Goal: Task Accomplishment & Management: Complete application form

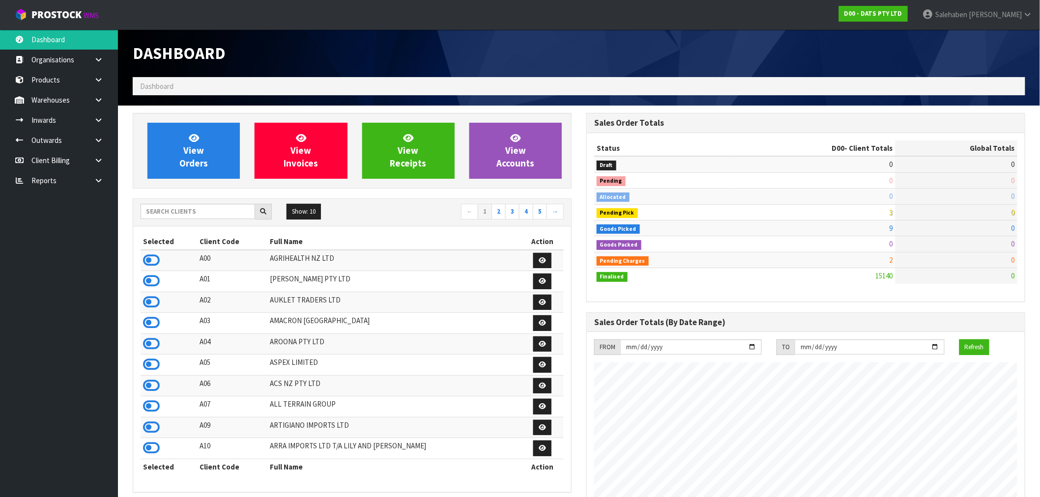
scroll to position [745, 454]
click at [151, 283] on icon at bounding box center [151, 281] width 17 height 15
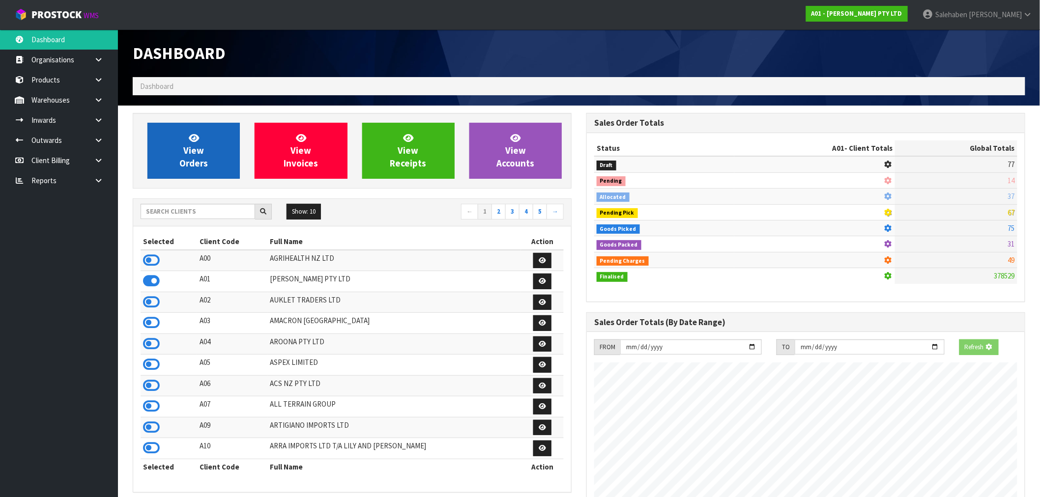
scroll to position [713, 454]
click at [208, 144] on link "View Orders" at bounding box center [193, 151] width 92 height 56
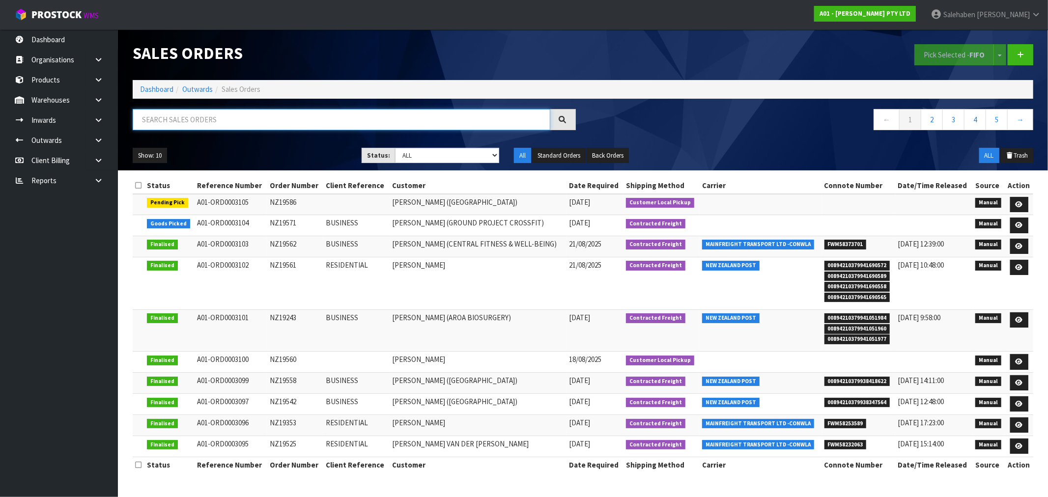
click at [213, 119] on input "text" at bounding box center [342, 119] width 418 height 21
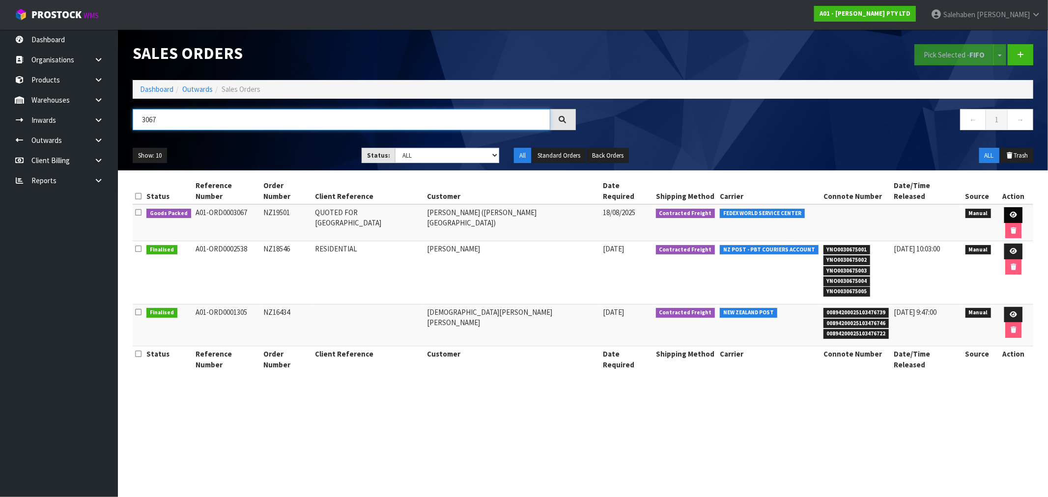
type input "3067"
click at [1010, 212] on icon at bounding box center [1013, 215] width 7 height 6
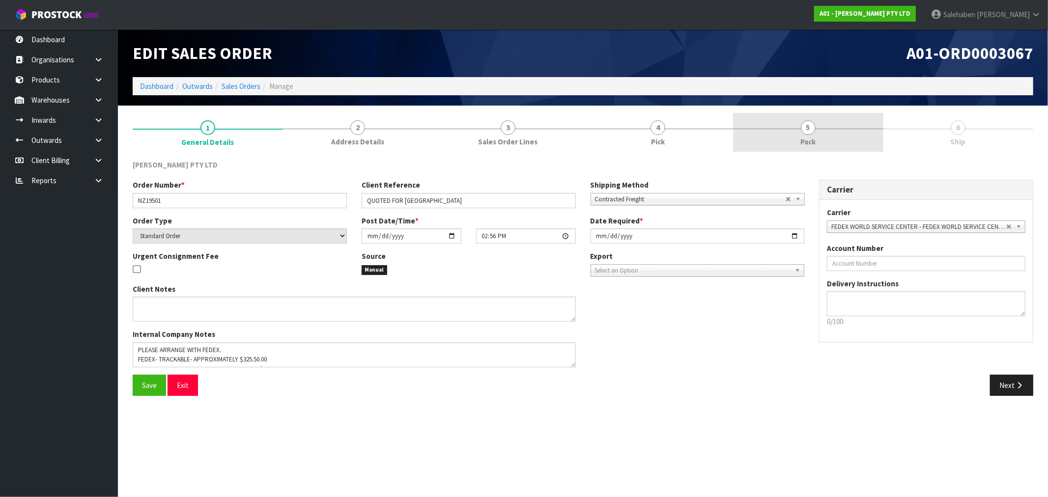
click at [802, 129] on span "5" at bounding box center [808, 127] width 15 height 15
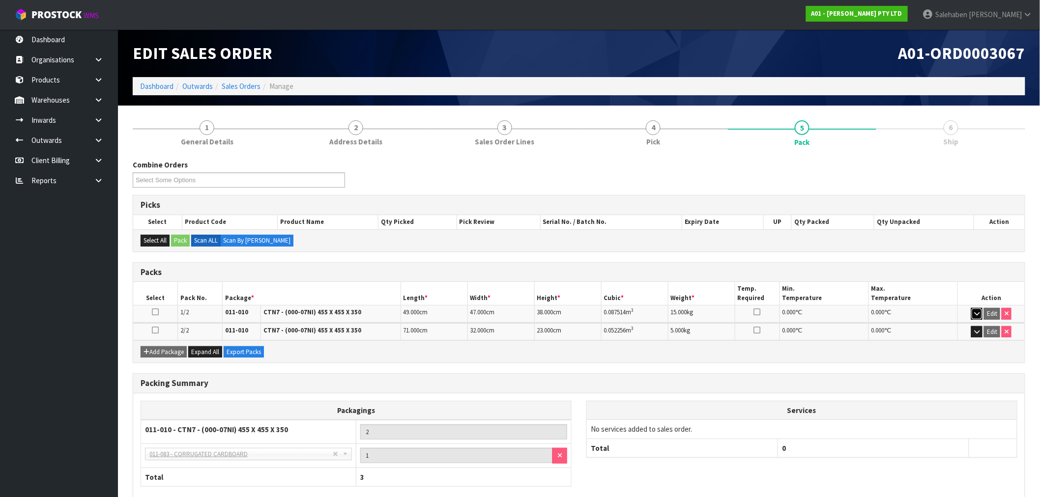
click at [979, 312] on icon "button" at bounding box center [976, 314] width 5 height 6
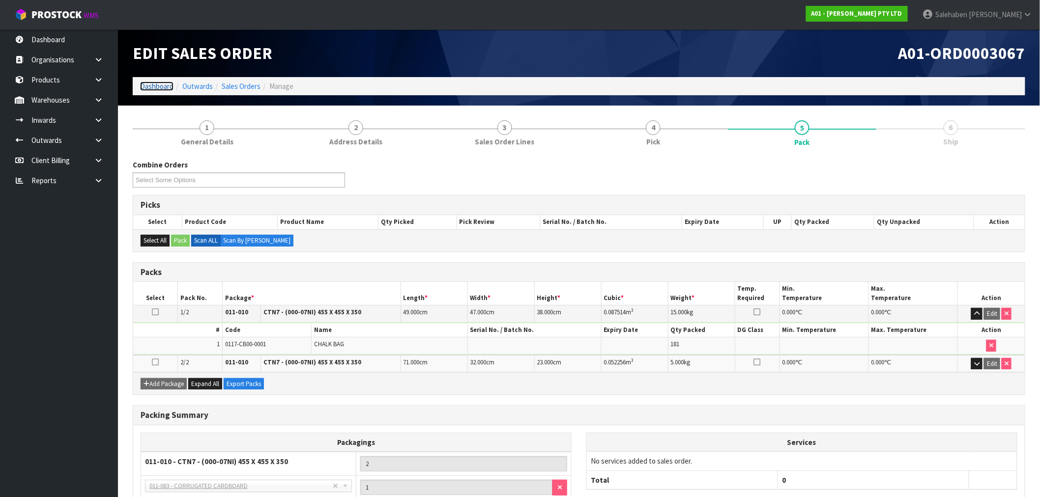
click at [162, 89] on link "Dashboard" at bounding box center [156, 86] width 33 height 9
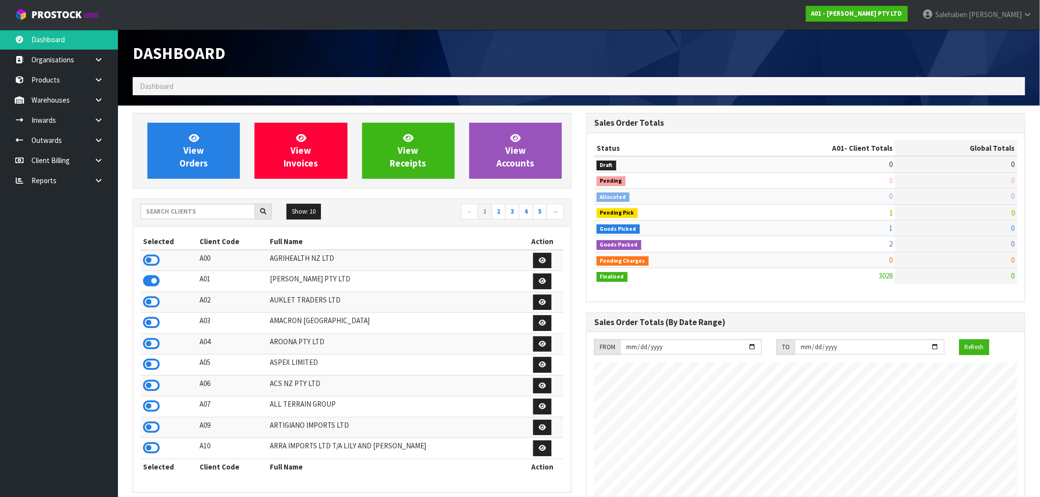
scroll to position [713, 454]
click at [184, 217] on input "text" at bounding box center [198, 211] width 115 height 15
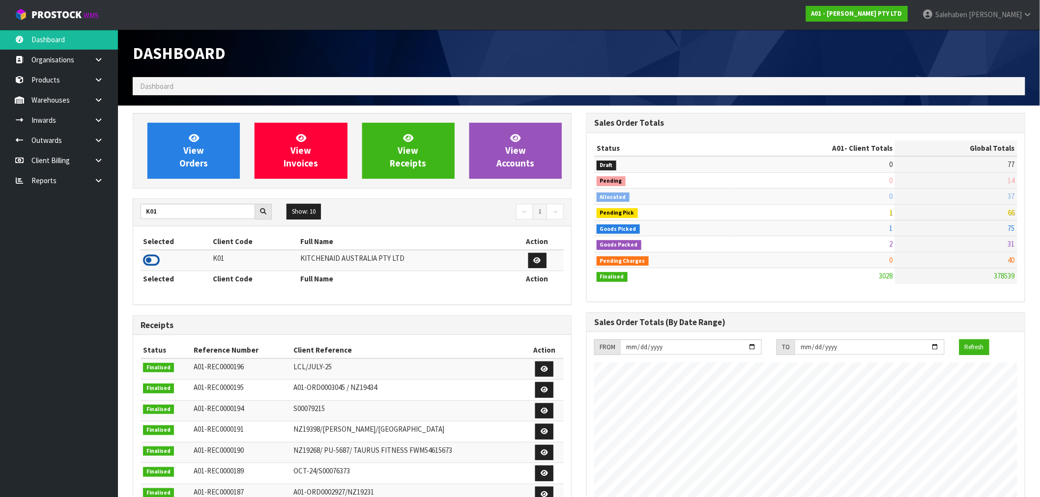
click at [153, 260] on icon at bounding box center [151, 260] width 17 height 15
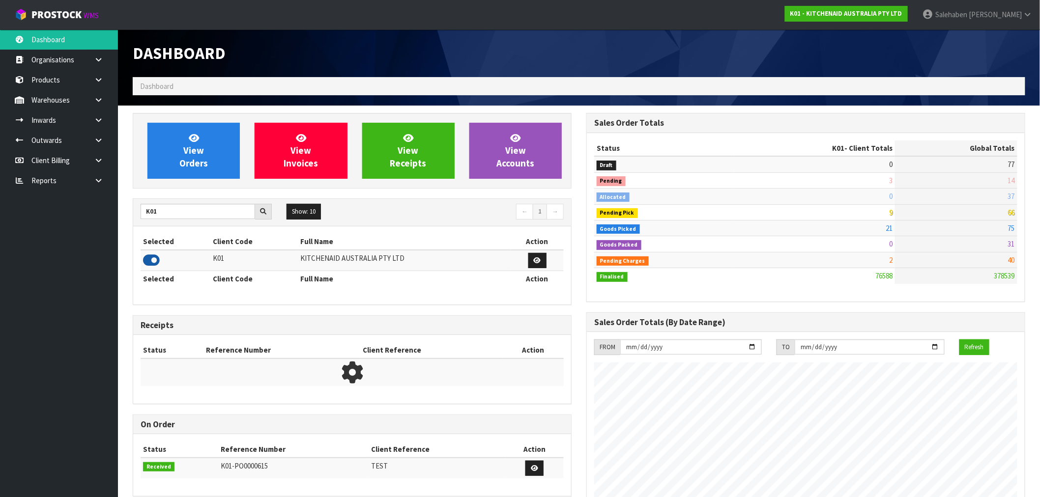
scroll to position [745, 454]
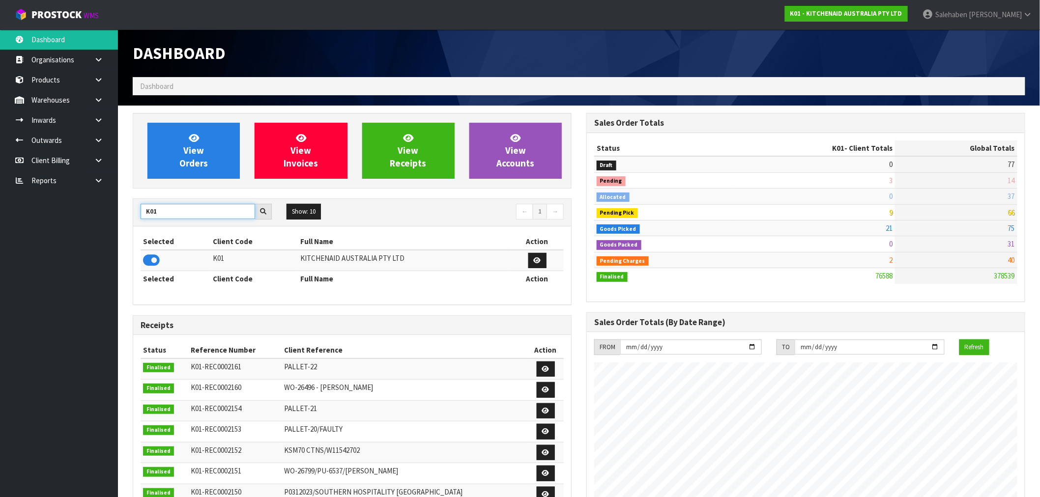
drag, startPoint x: 165, startPoint y: 210, endPoint x: 129, endPoint y: 230, distance: 40.5
click at [129, 230] on div "View Orders View Invoices View Receipts View Accounts K01 Show: 10 5 10 25 50 ←…" at bounding box center [352, 401] width 454 height 576
type input "J02"
click at [149, 258] on icon at bounding box center [151, 260] width 17 height 15
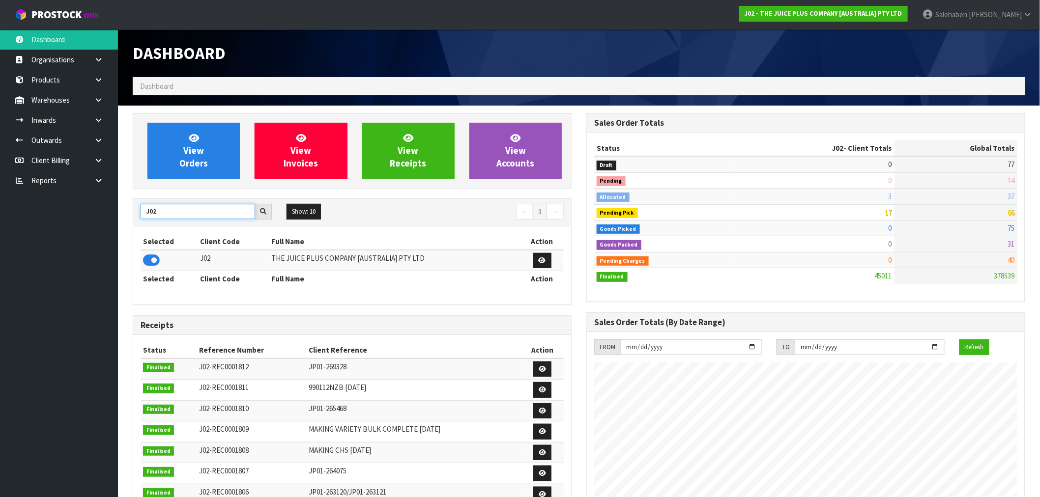
drag, startPoint x: 159, startPoint y: 210, endPoint x: 136, endPoint y: 220, distance: 25.3
click at [136, 220] on div "J02 Show: 10 5 10 25 50 ← 1 →" at bounding box center [352, 212] width 438 height 17
click at [148, 262] on icon at bounding box center [151, 260] width 17 height 15
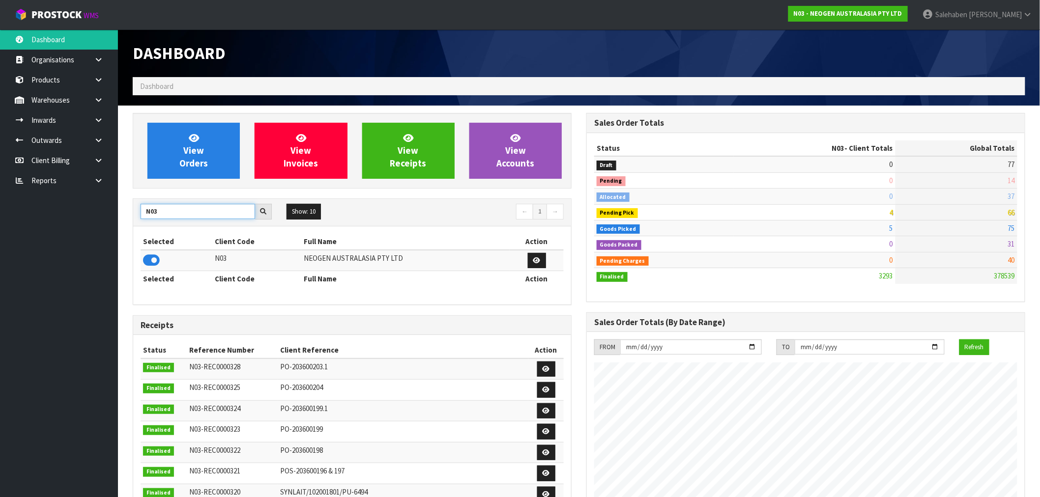
drag, startPoint x: 158, startPoint y: 213, endPoint x: 135, endPoint y: 222, distance: 24.6
click at [135, 221] on div "N03 Show: 10 5 10 25 50 ← 1 →" at bounding box center [352, 212] width 438 height 17
type input "A00"
click at [152, 259] on icon at bounding box center [151, 260] width 17 height 15
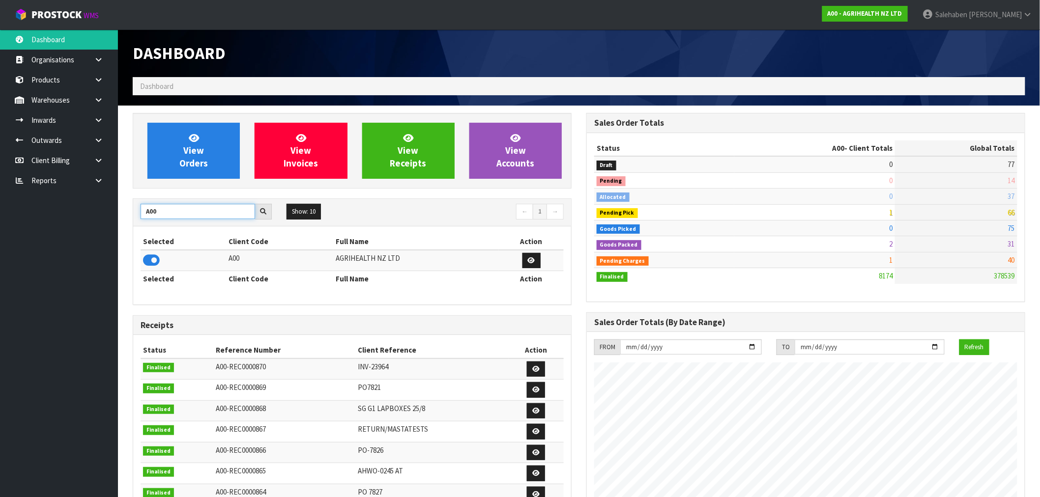
drag, startPoint x: 120, startPoint y: 224, endPoint x: 104, endPoint y: 228, distance: 16.3
click at [110, 224] on body "Toggle navigation ProStock WMS A00 - AGRIHEALTH NZ LTD [PERSON_NAME] Logout Das…" at bounding box center [520, 248] width 1040 height 497
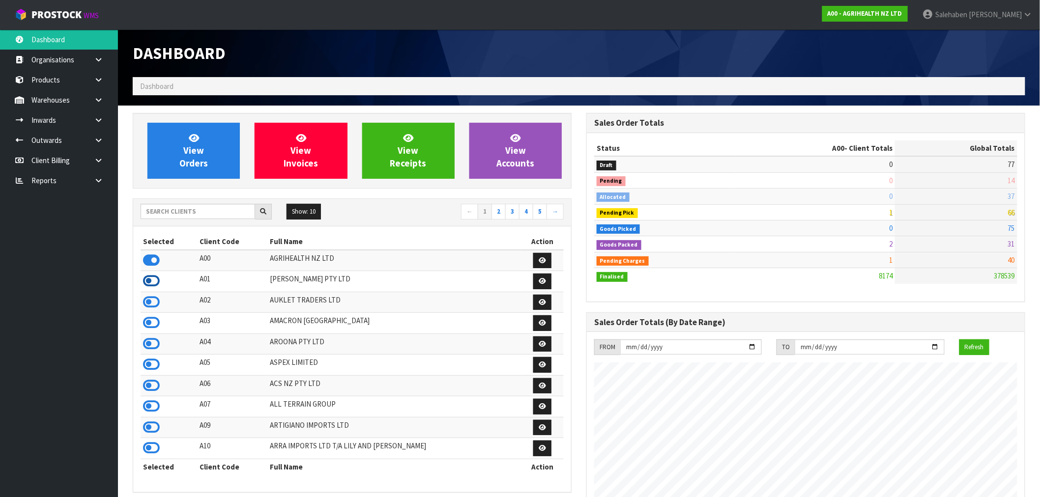
drag, startPoint x: 153, startPoint y: 285, endPoint x: 147, endPoint y: 289, distance: 6.7
click at [153, 285] on icon at bounding box center [151, 281] width 17 height 15
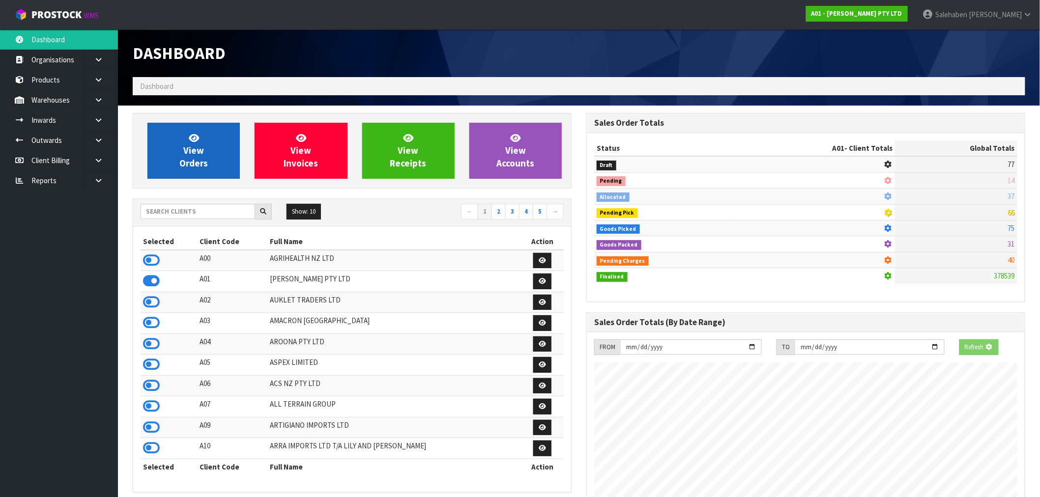
scroll to position [490937, 491096]
click at [184, 168] on span "View Orders" at bounding box center [193, 150] width 29 height 37
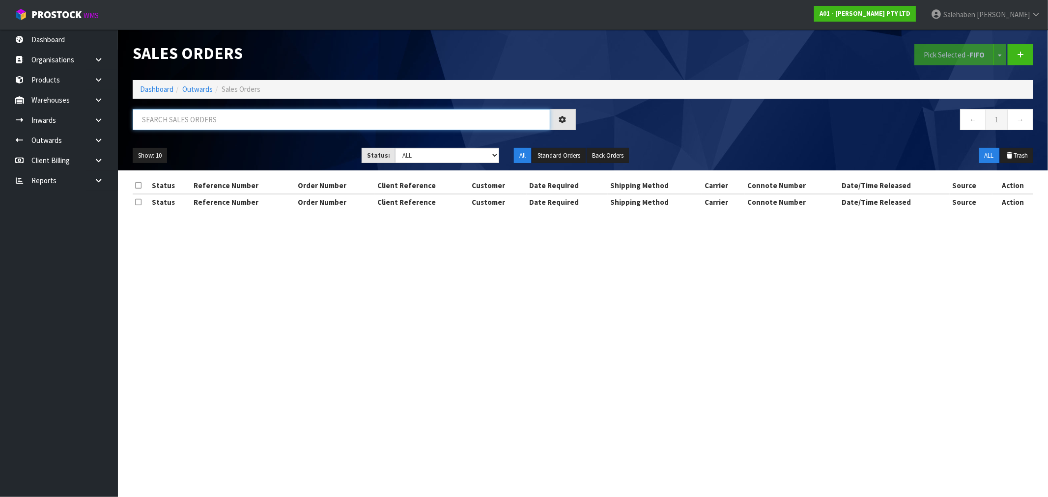
click at [167, 125] on input "text" at bounding box center [342, 119] width 418 height 21
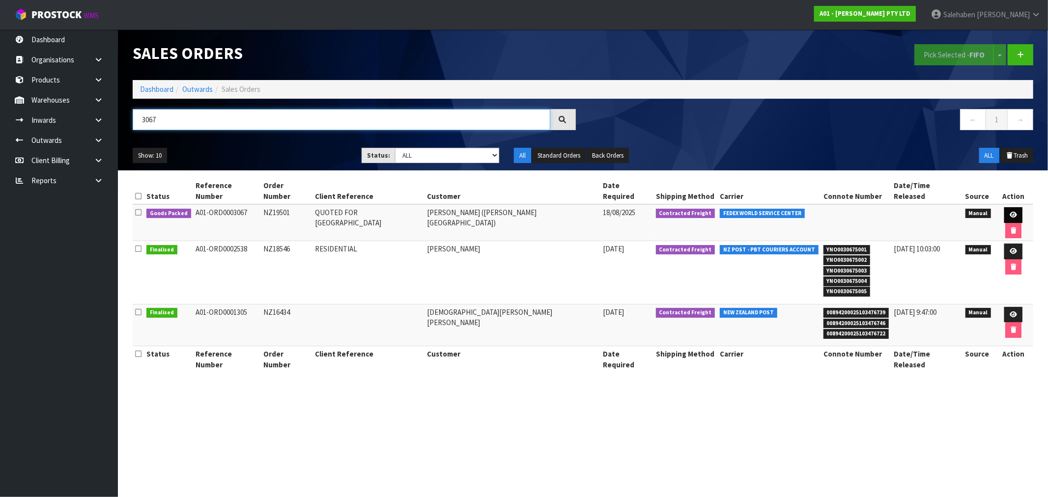
type input "3067"
click at [1010, 212] on icon at bounding box center [1013, 215] width 7 height 6
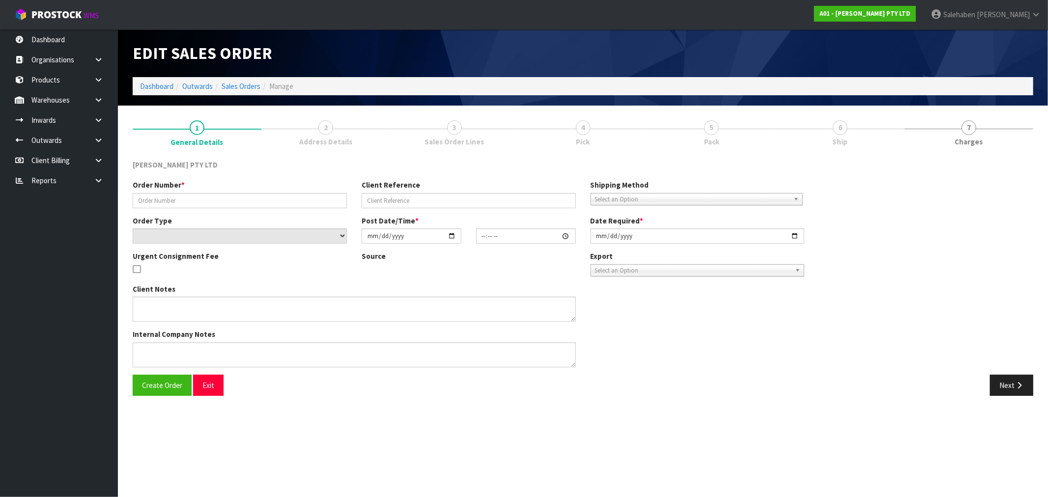
type input "NZ19501"
type input "QUOTED FOR [GEOGRAPHIC_DATA]"
select select "number:0"
type input "[DATE]"
type input "14:56:00.000"
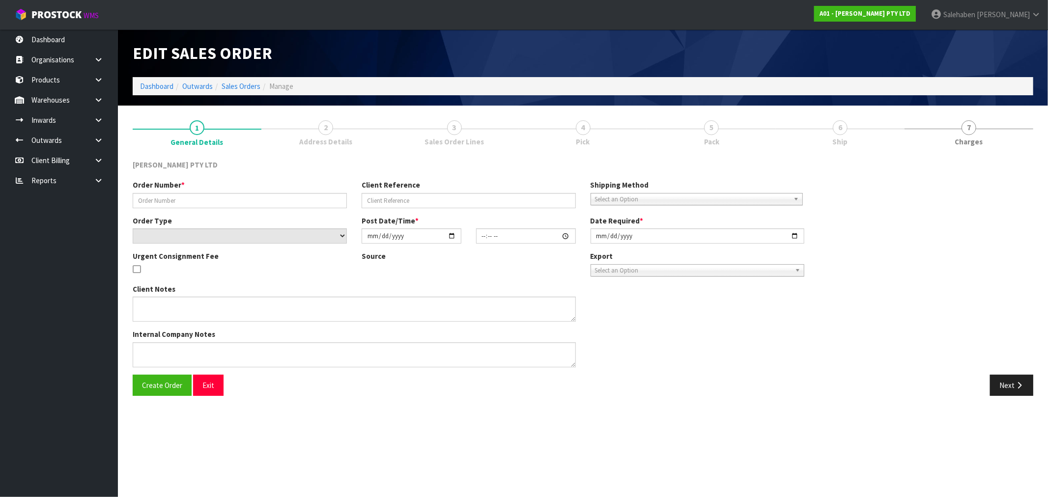
type input "[DATE]"
type textarea "PLEASE ARRANGE WITH FEDEX. FEDEX- TRACKABLE- APPROXIMATELY $325.50.00 NZ POST- …"
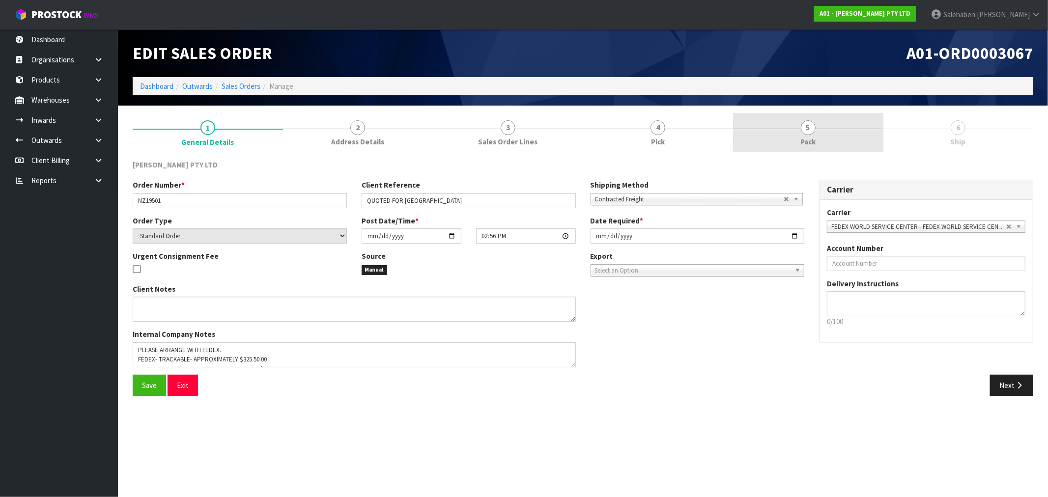
click at [809, 135] on link "5 Pack" at bounding box center [808, 132] width 150 height 39
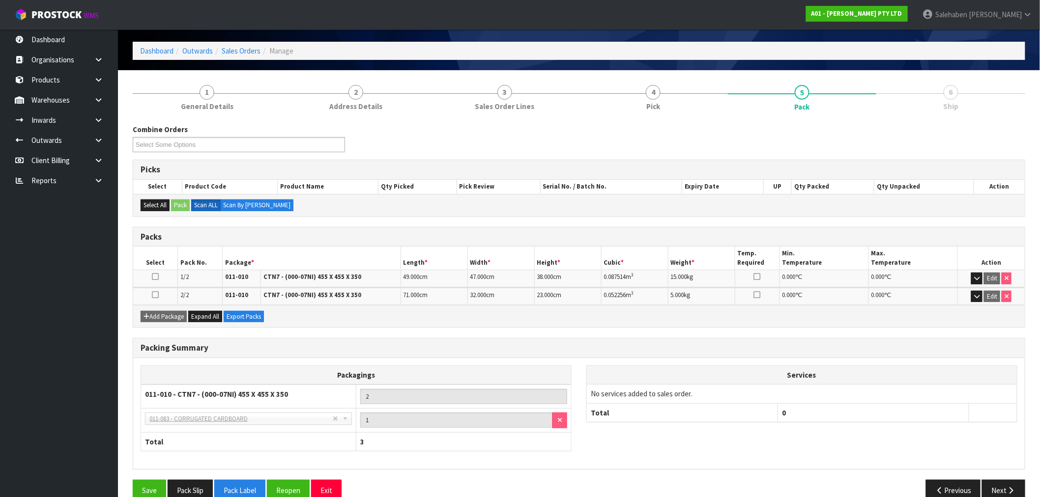
scroll to position [54, 0]
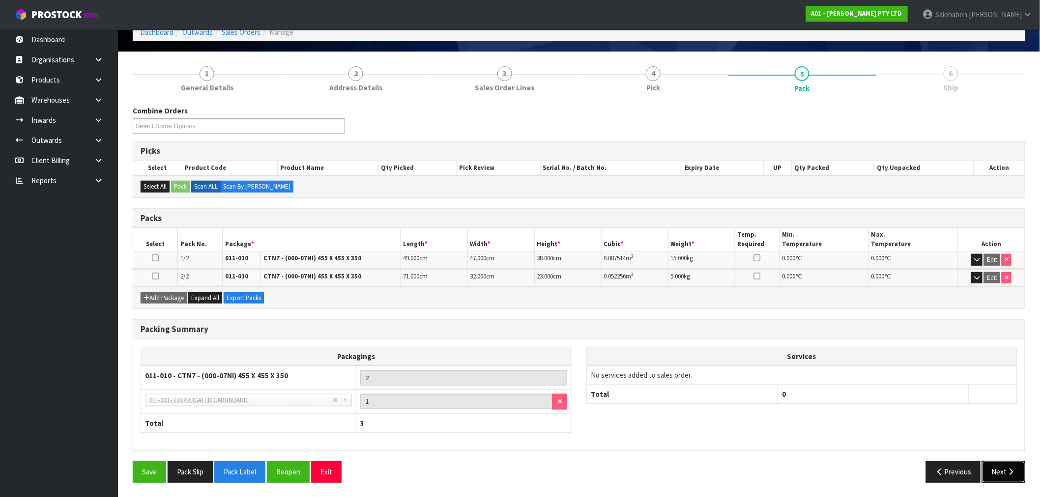
click at [994, 475] on button "Next" at bounding box center [1003, 472] width 43 height 21
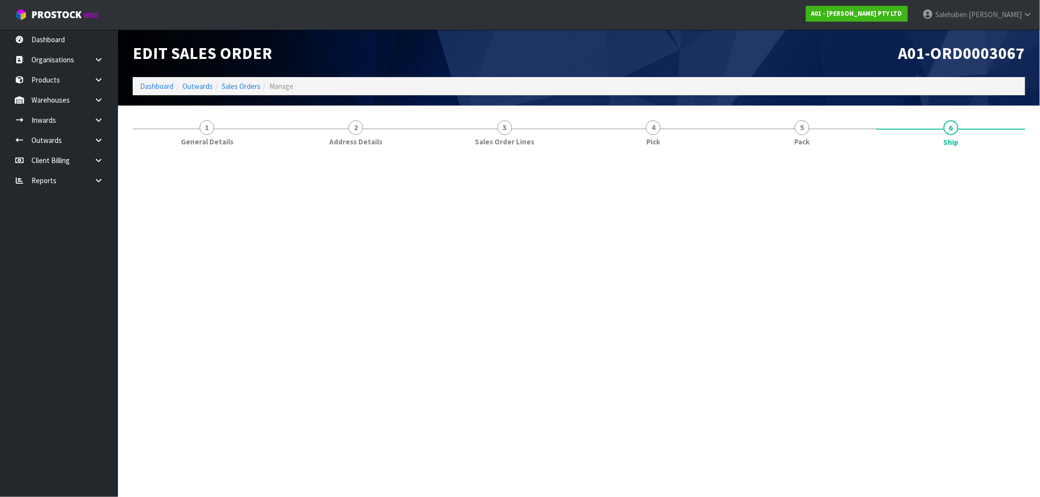
scroll to position [0, 0]
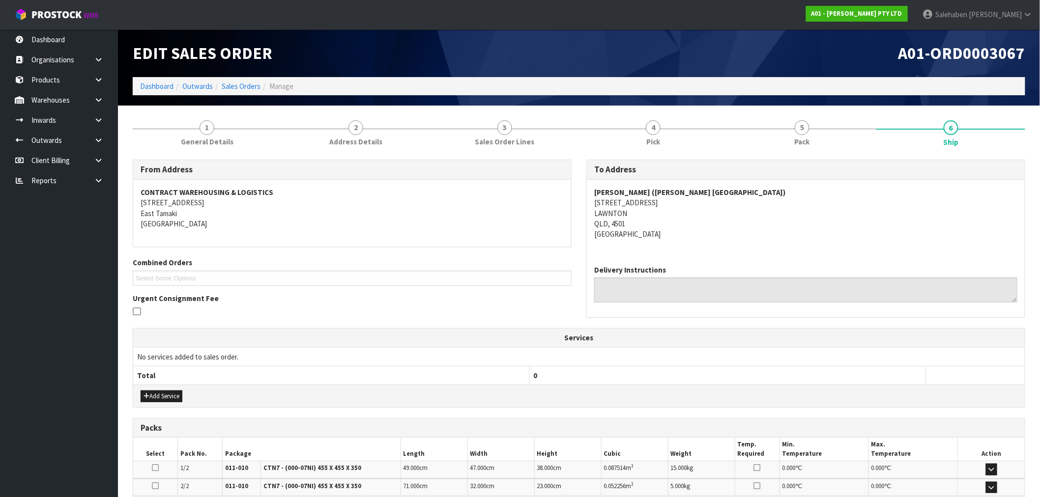
click at [631, 191] on strong "[PERSON_NAME] ([PERSON_NAME] [GEOGRAPHIC_DATA])" at bounding box center [690, 192] width 192 height 9
drag, startPoint x: 632, startPoint y: 191, endPoint x: 590, endPoint y: 193, distance: 41.9
click at [590, 193] on div "[PERSON_NAME] ([PERSON_NAME] AUSTRALIA) [STREET_ADDRESS]" at bounding box center [806, 219] width 438 height 78
copy strong "[PERSON_NAME]"
drag, startPoint x: 719, startPoint y: 192, endPoint x: 637, endPoint y: 193, distance: 82.6
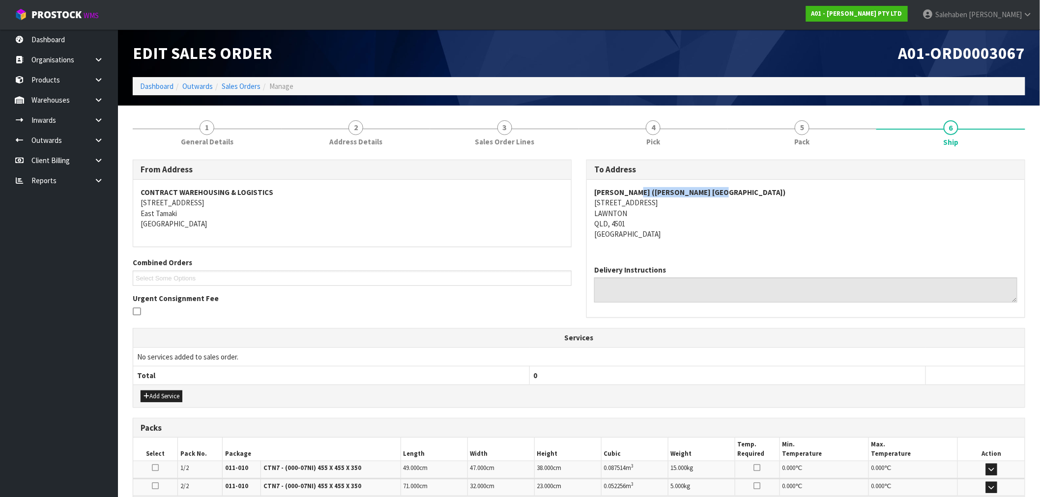
click at [637, 193] on strong "[PERSON_NAME] ([PERSON_NAME] [GEOGRAPHIC_DATA])" at bounding box center [690, 192] width 192 height 9
copy strong "[PERSON_NAME] [GEOGRAPHIC_DATA]"
drag, startPoint x: 666, startPoint y: 207, endPoint x: 593, endPoint y: 205, distance: 72.8
click at [593, 205] on div "[PERSON_NAME] ([PERSON_NAME] AUSTRALIA) [STREET_ADDRESS]" at bounding box center [806, 219] width 438 height 78
copy address "[STREET_ADDRESS]"
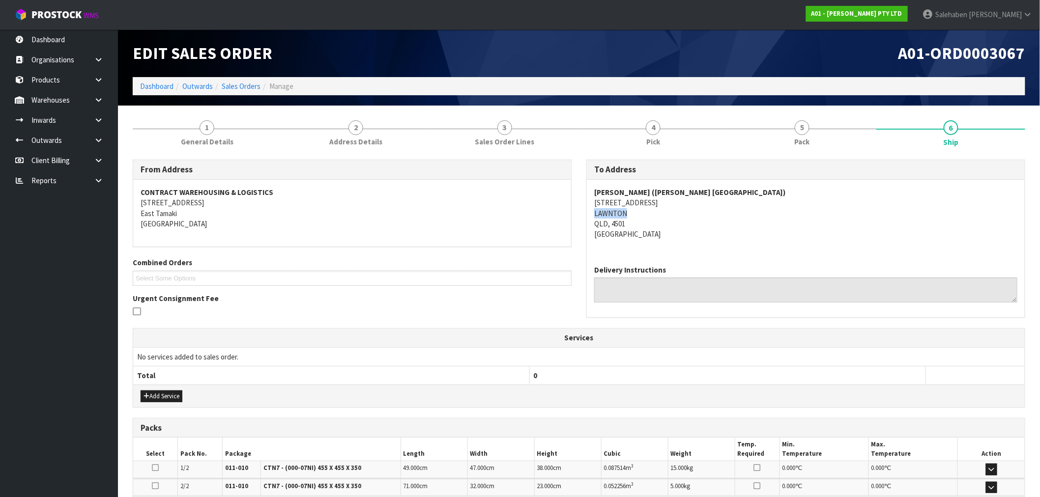
drag, startPoint x: 627, startPoint y: 215, endPoint x: 594, endPoint y: 214, distance: 33.4
click at [594, 214] on address "[PERSON_NAME] ([PERSON_NAME] AUSTRALIA) [STREET_ADDRESS]" at bounding box center [805, 213] width 423 height 53
click at [805, 131] on span "5" at bounding box center [802, 127] width 15 height 15
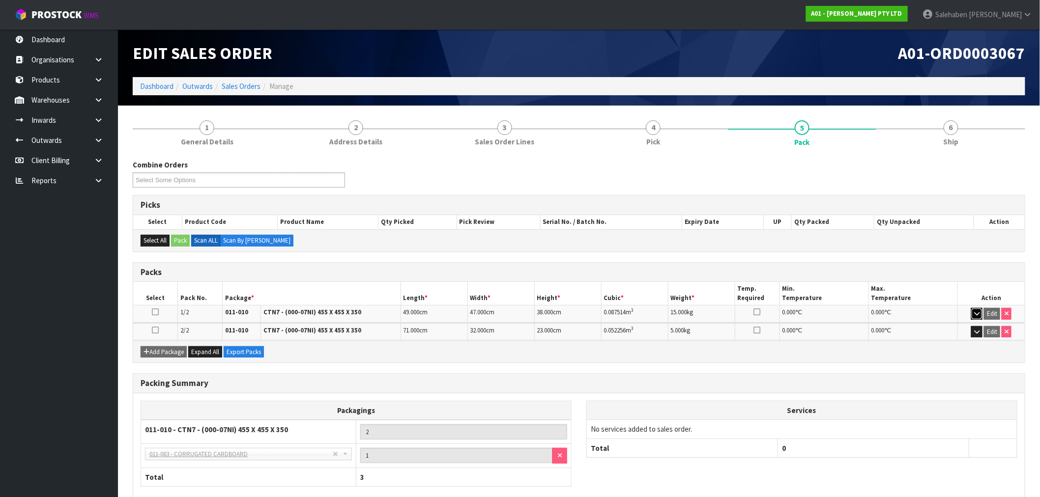
click at [980, 311] on button "button" at bounding box center [976, 314] width 11 height 12
